Goal: Navigation & Orientation: Find specific page/section

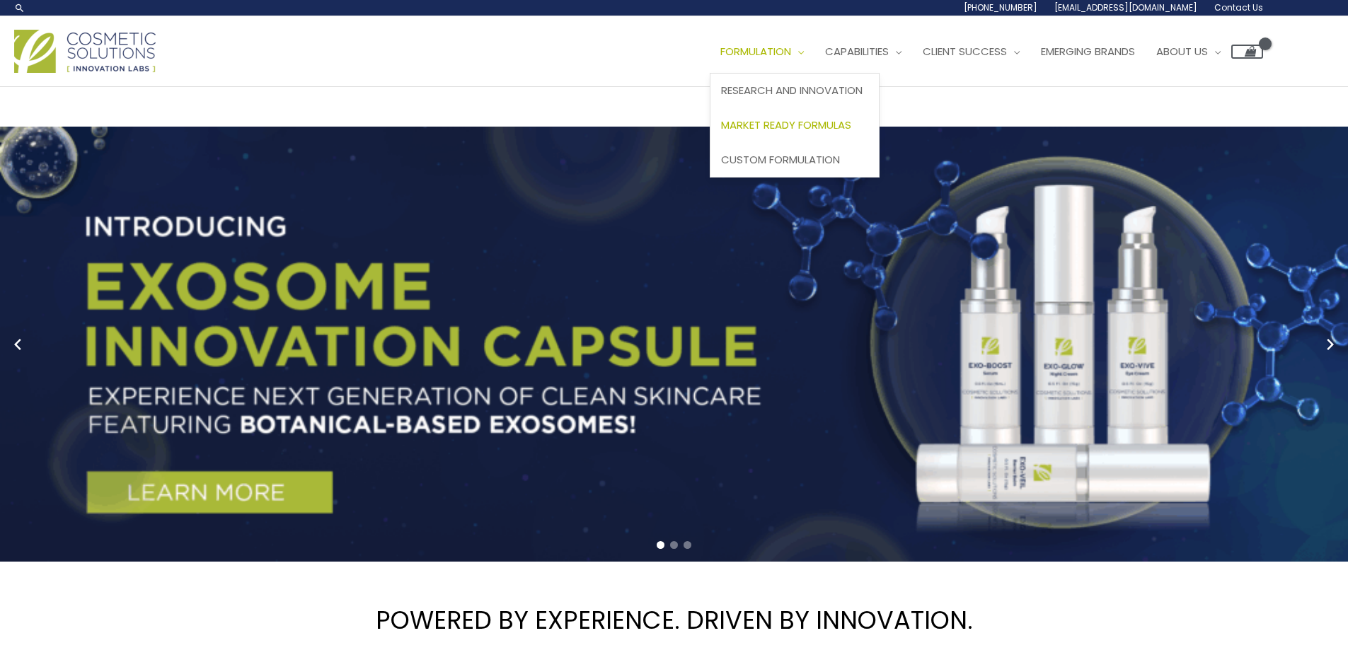
click at [815, 119] on span "Market Ready Formulas" at bounding box center [786, 124] width 130 height 15
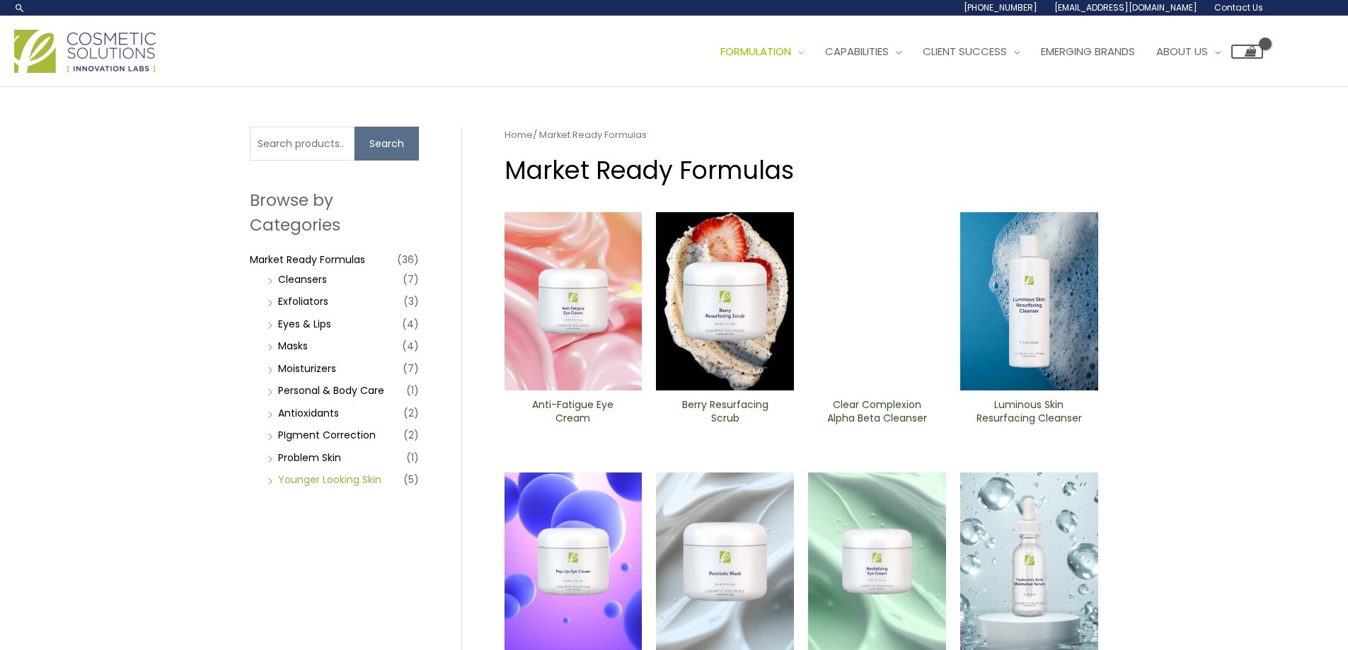
click at [296, 483] on link "Younger Looking Skin" at bounding box center [329, 480] width 103 height 14
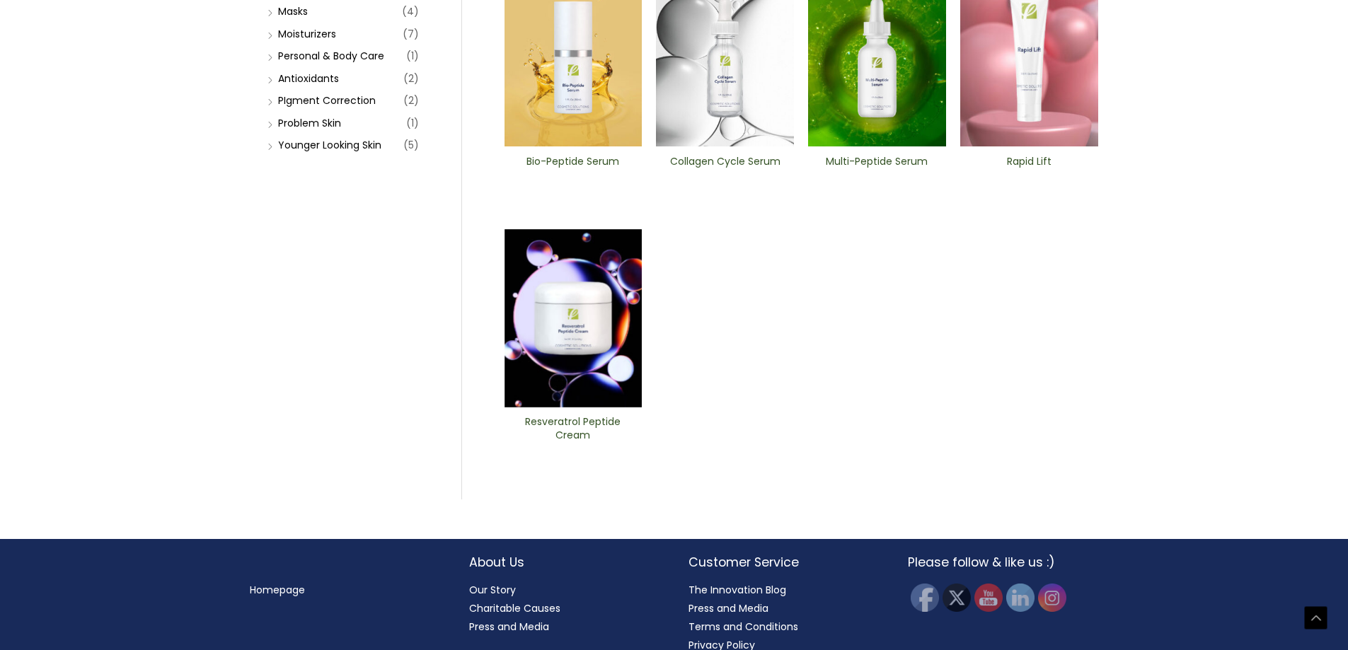
drag, startPoint x: 1032, startPoint y: 516, endPoint x: 1003, endPoint y: 552, distance: 45.9
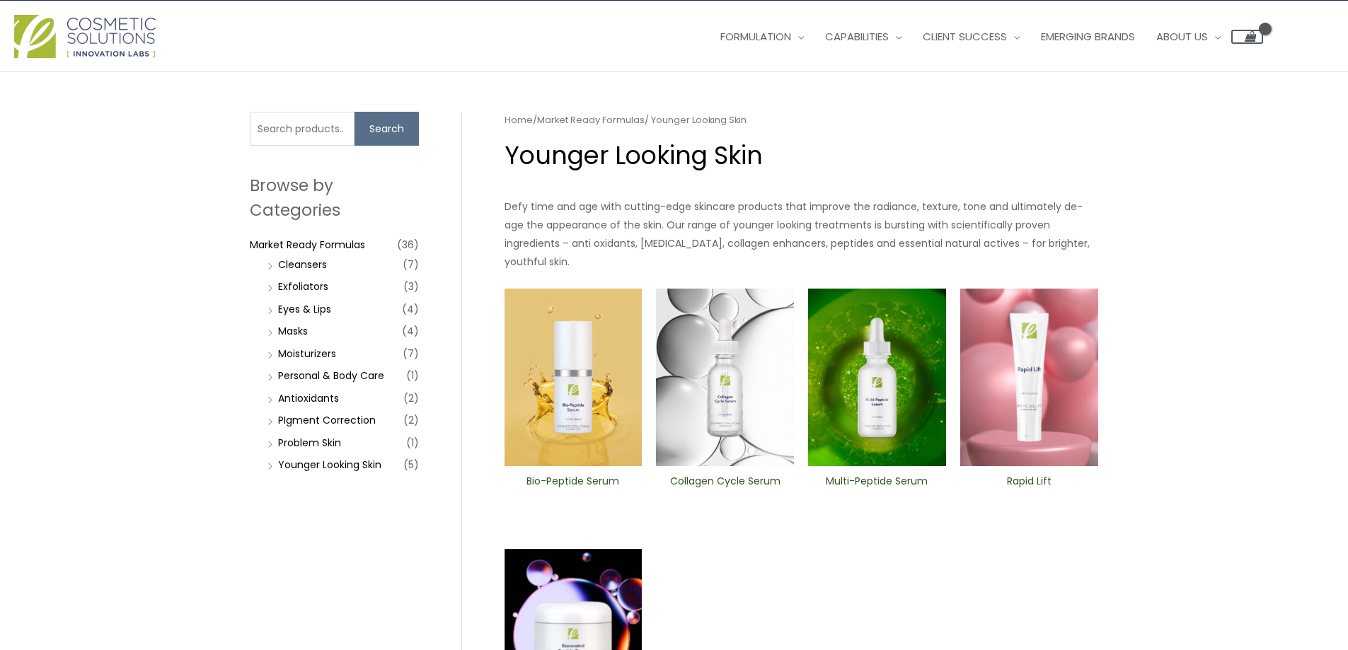
scroll to position [6, 0]
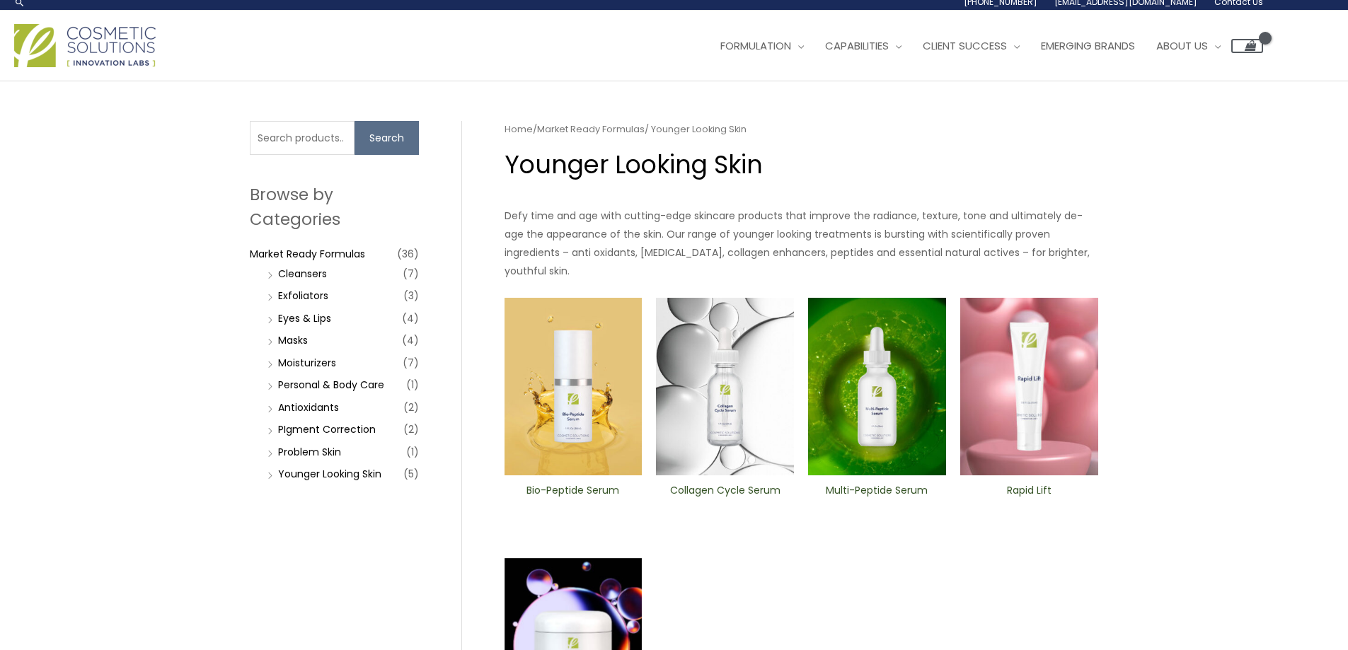
drag, startPoint x: 934, startPoint y: 460, endPoint x: 934, endPoint y: 438, distance: 21.9
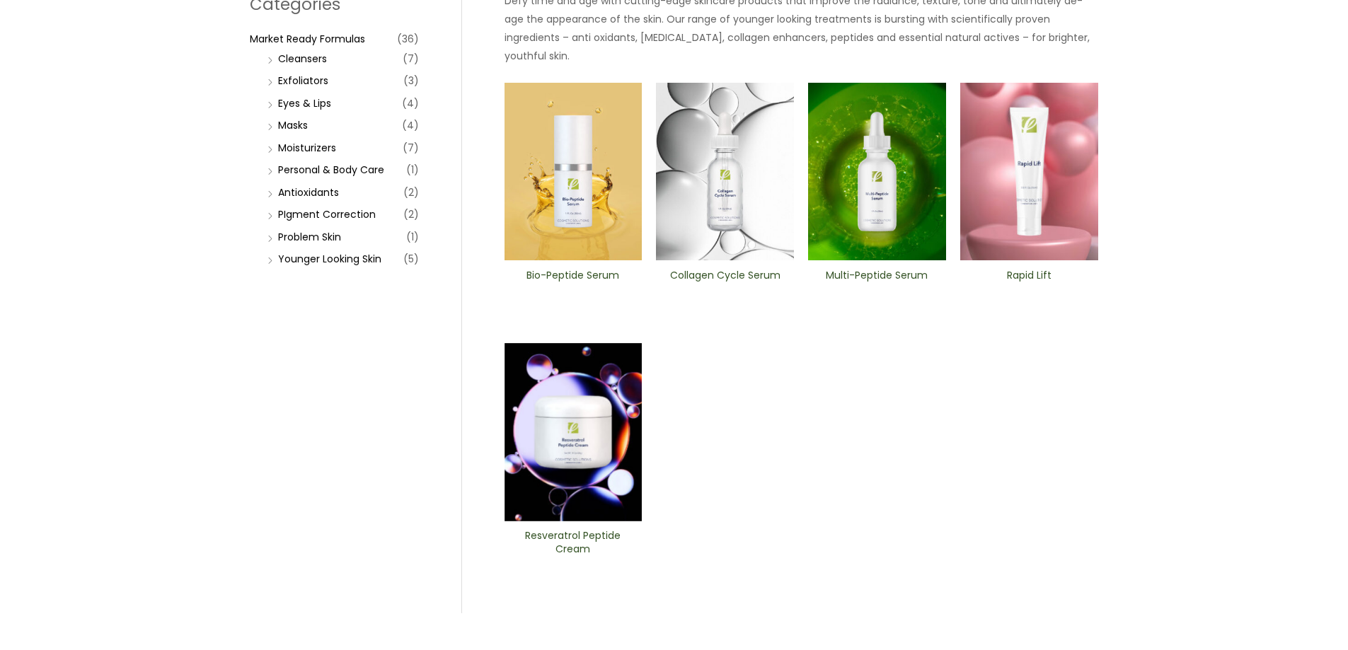
drag, startPoint x: 924, startPoint y: 552, endPoint x: 892, endPoint y: 624, distance: 78.9
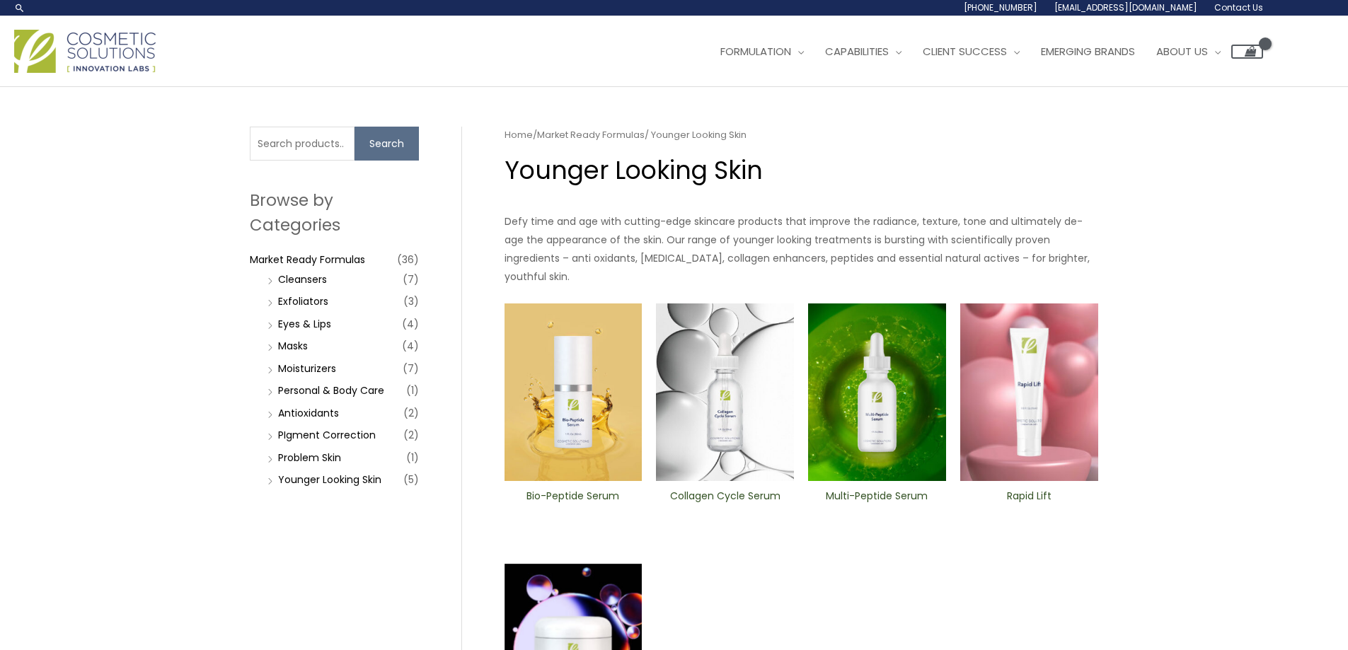
drag, startPoint x: 806, startPoint y: 372, endPoint x: 781, endPoint y: 300, distance: 76.3
click at [294, 394] on link "Personal & Body Care" at bounding box center [331, 391] width 106 height 14
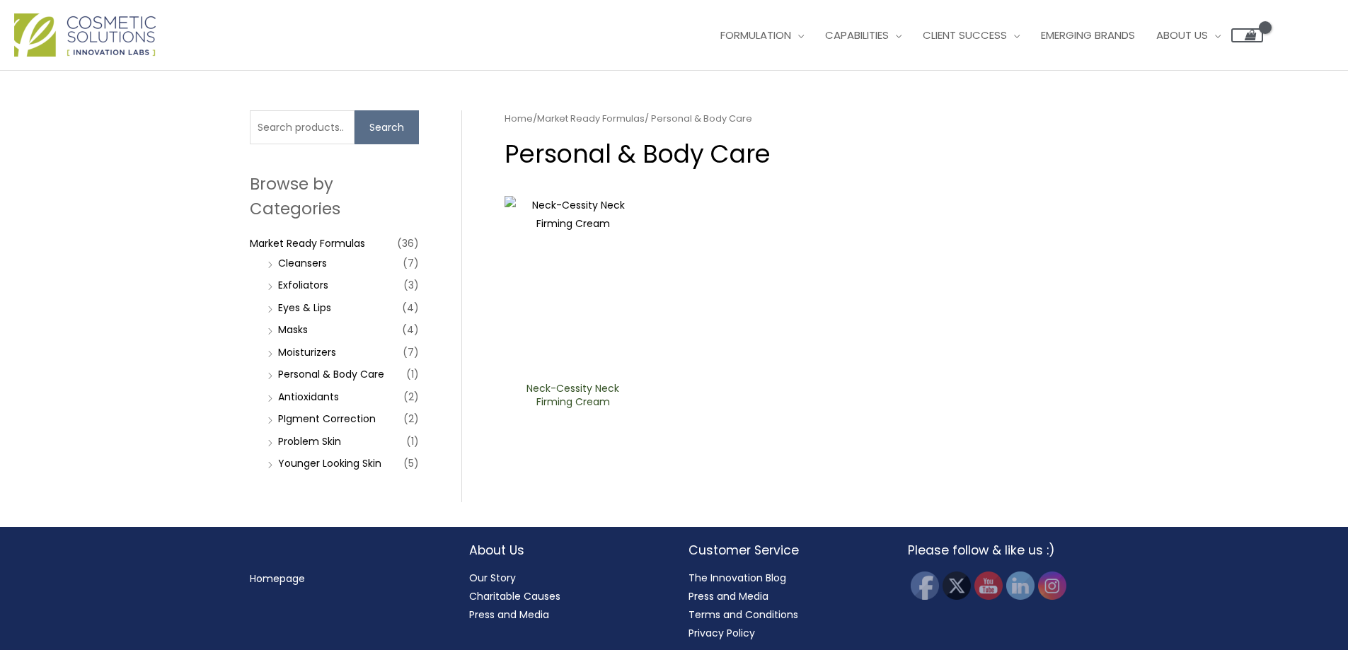
scroll to position [23, 0]
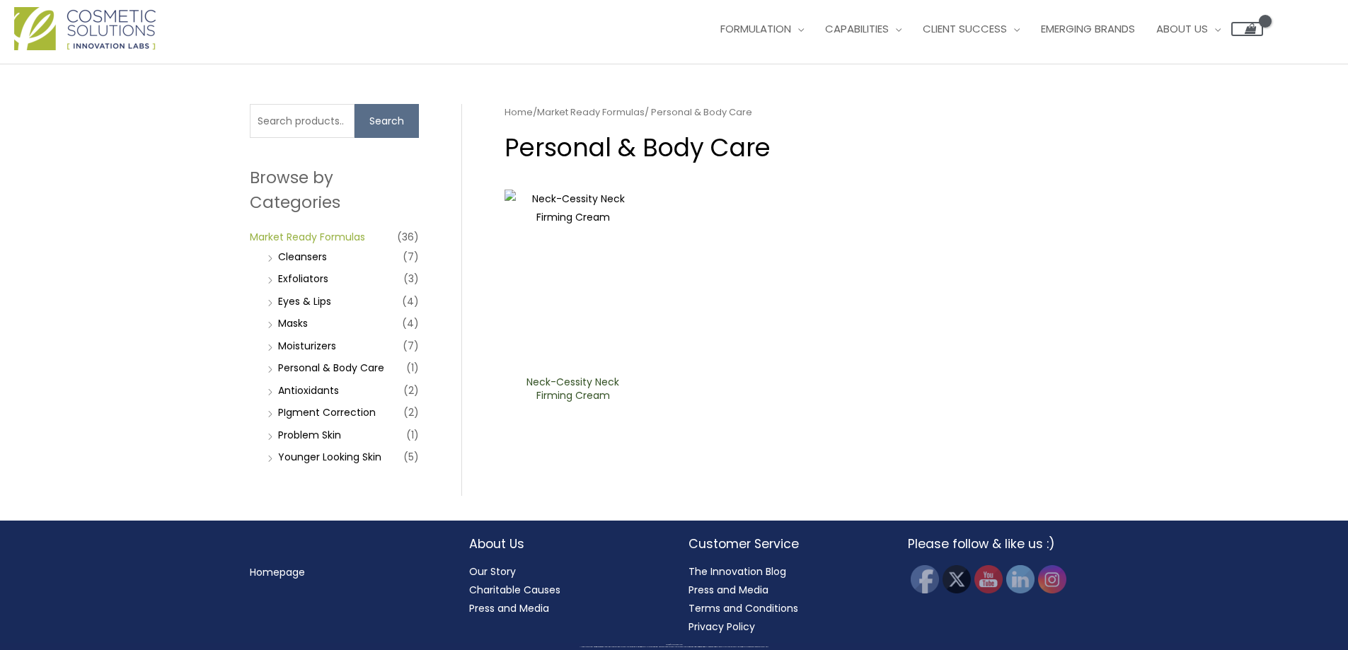
click at [332, 234] on link "Market Ready Formulas" at bounding box center [307, 237] width 115 height 14
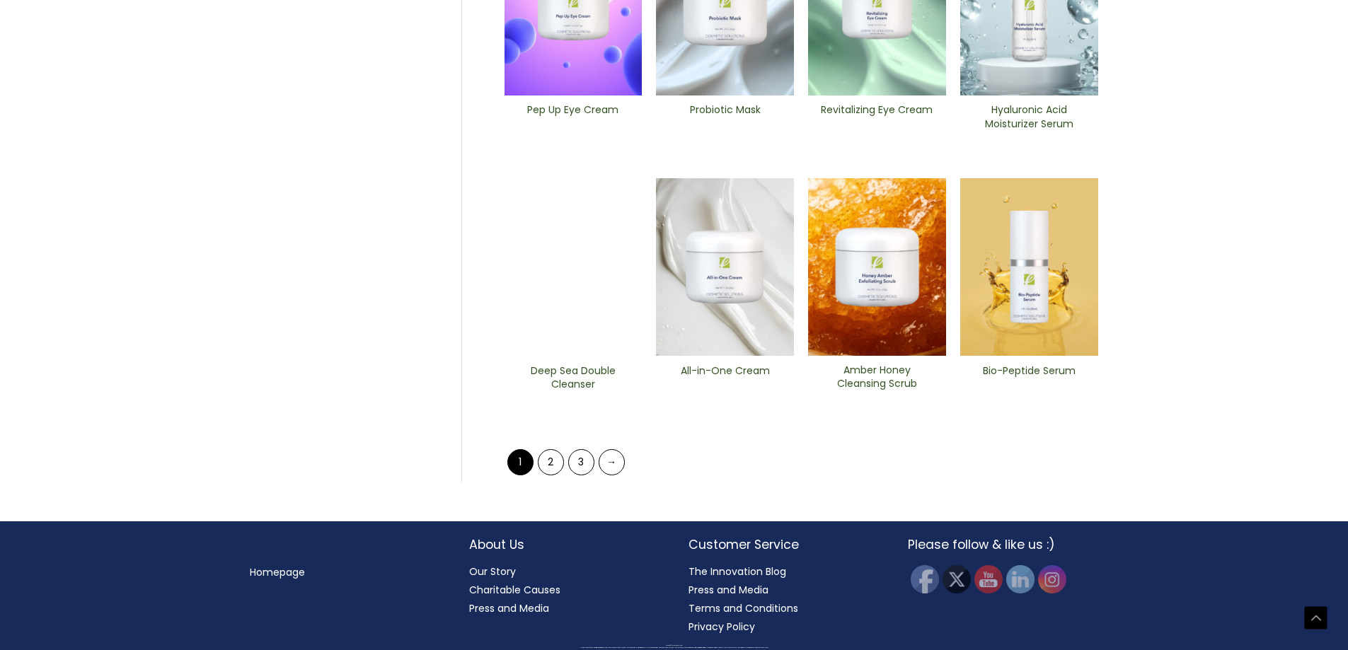
drag, startPoint x: 1324, startPoint y: 222, endPoint x: 1301, endPoint y: 338, distance: 118.2
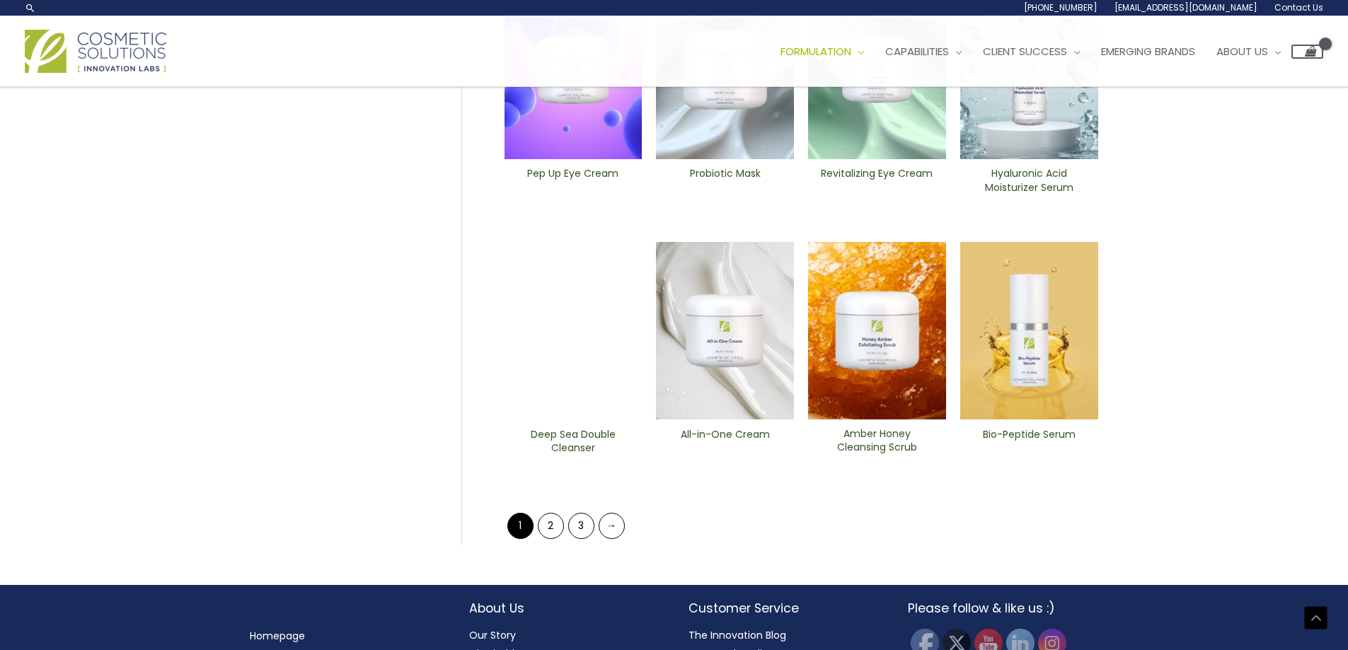
scroll to position [485, 0]
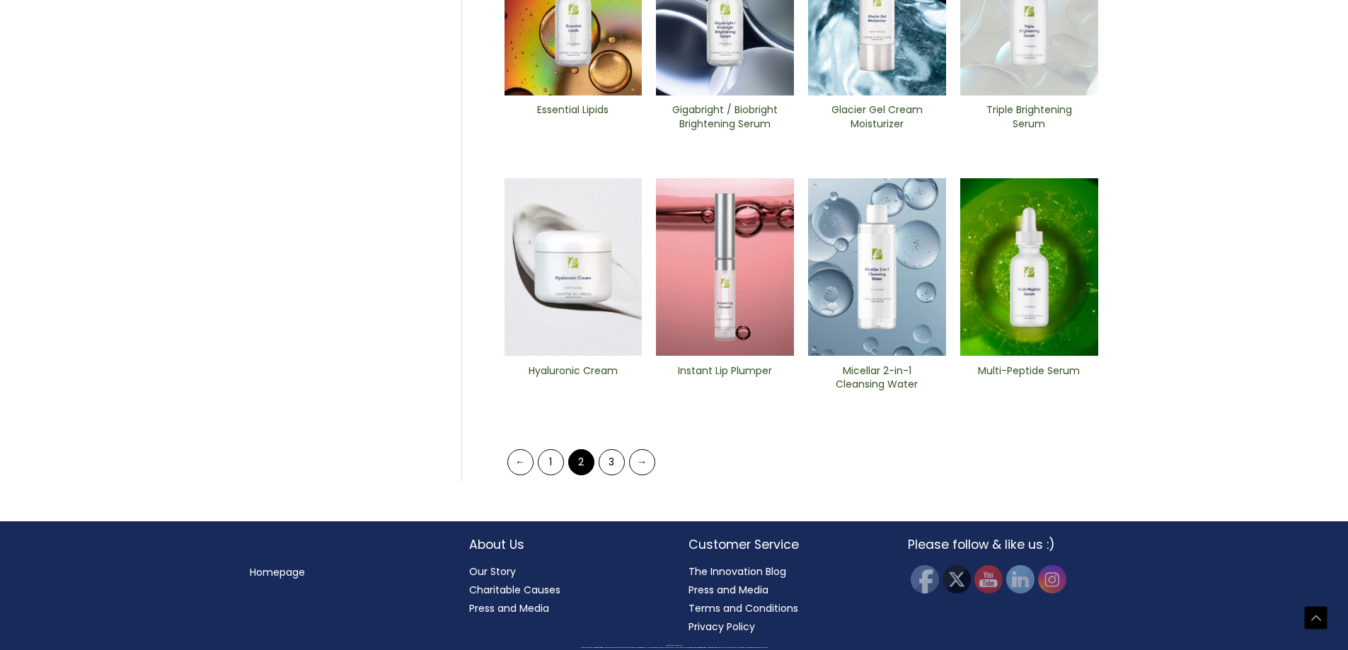
drag, startPoint x: 1301, startPoint y: 331, endPoint x: 1260, endPoint y: 430, distance: 107.0
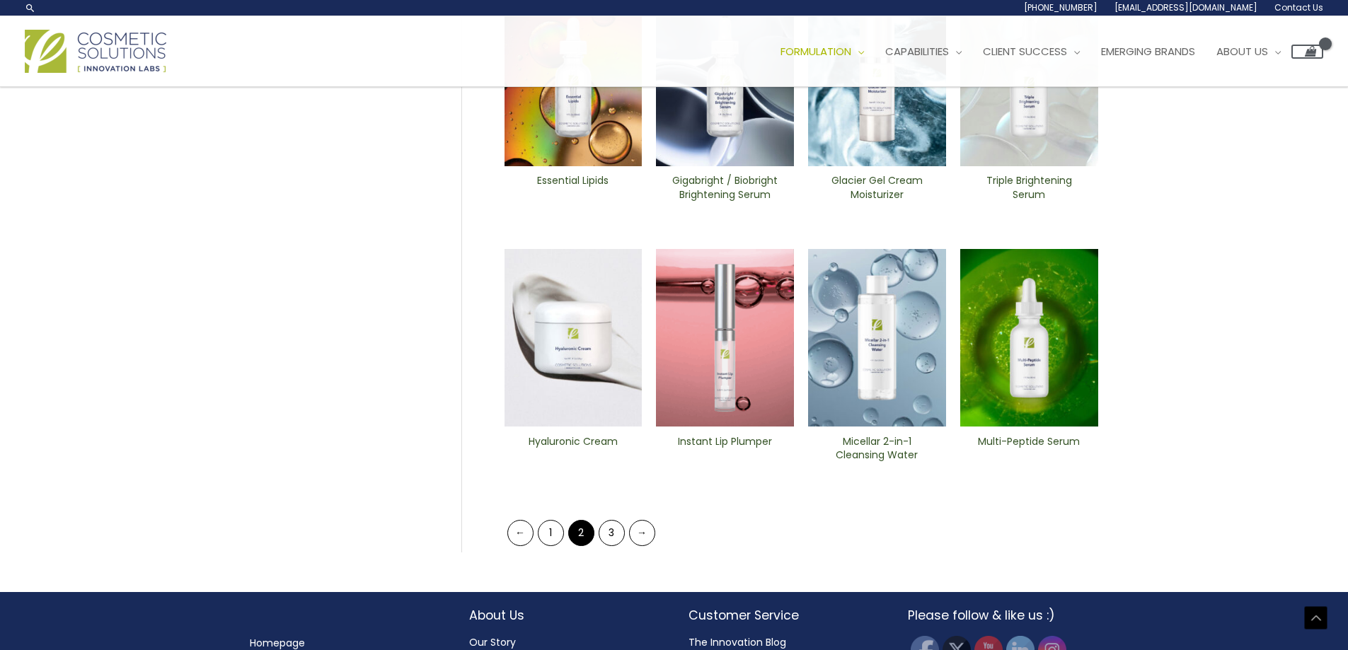
scroll to position [414, 0]
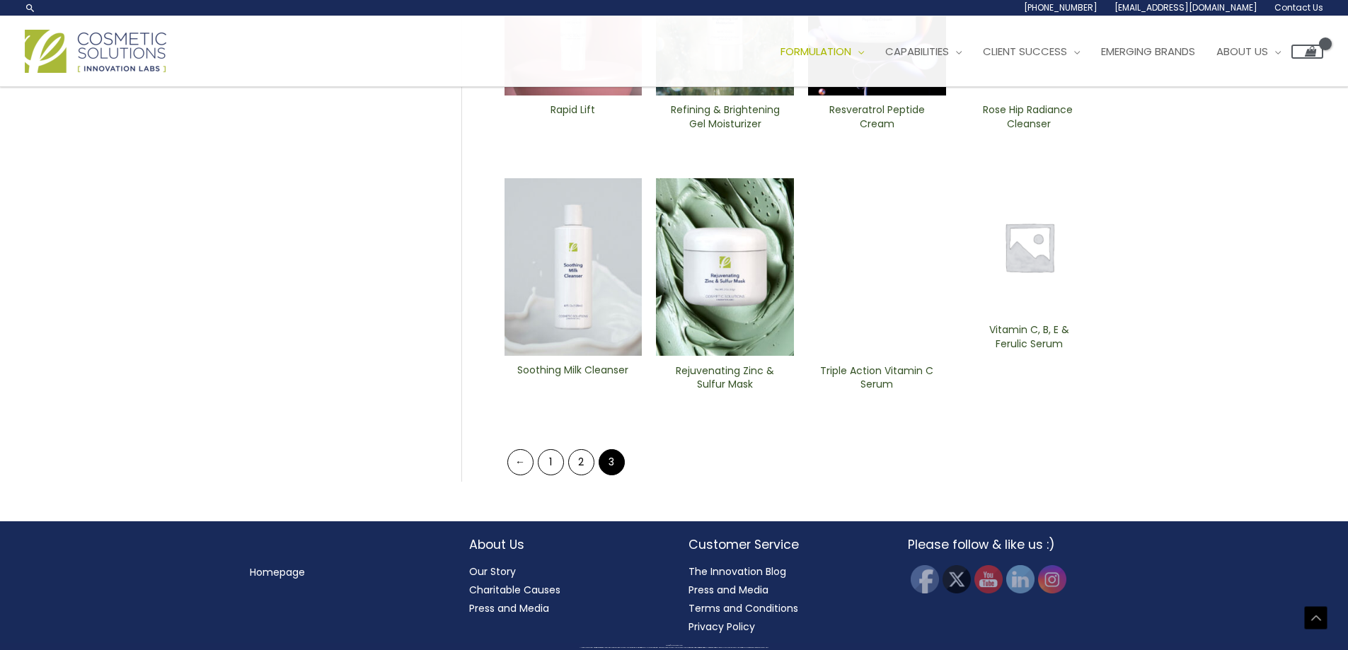
drag, startPoint x: 1182, startPoint y: 268, endPoint x: 1158, endPoint y: 405, distance: 138.6
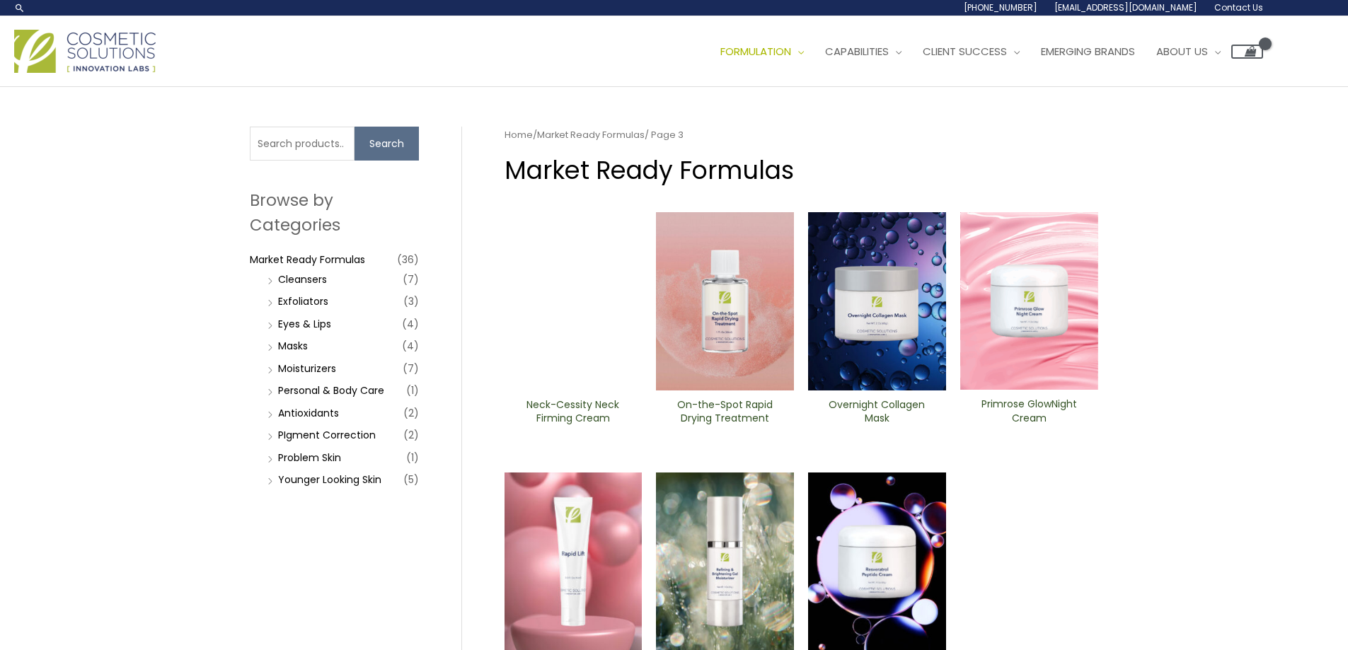
drag, startPoint x: 1207, startPoint y: 427, endPoint x: 1132, endPoint y: 47, distance: 387.2
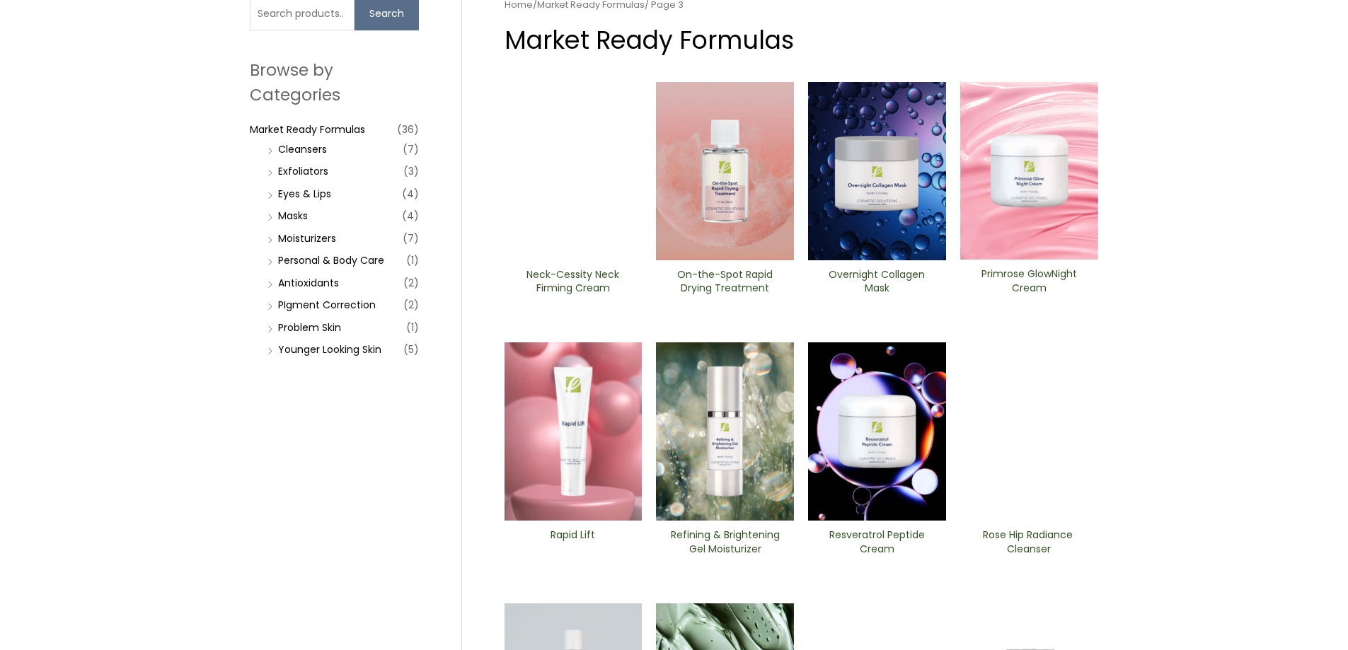
scroll to position [212, 0]
